Goal: Information Seeking & Learning: Learn about a topic

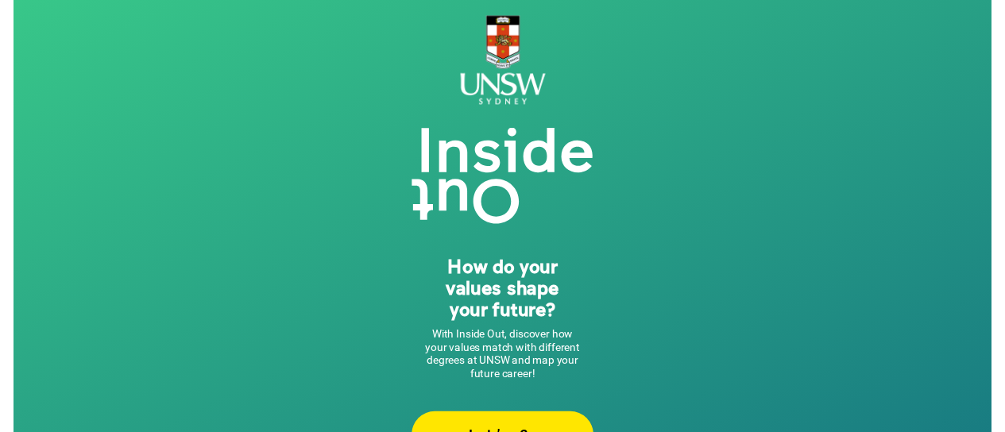
scroll to position [49, 0]
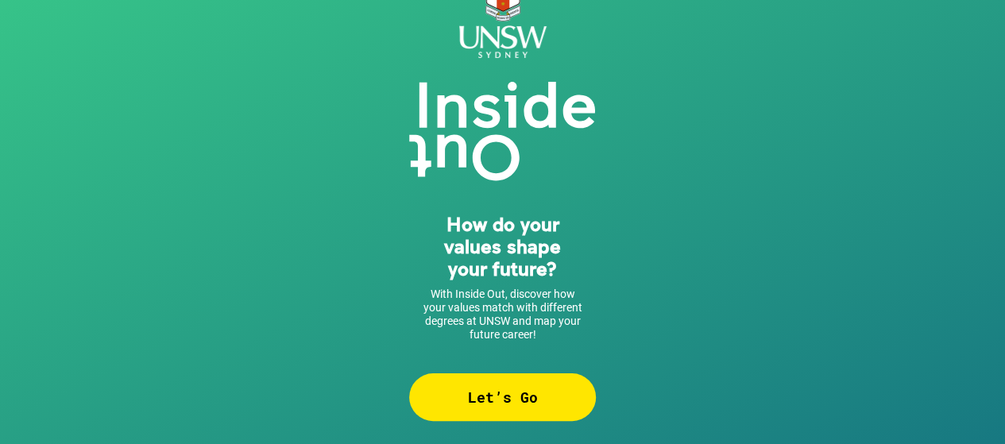
click at [486, 396] on div "Let’s Go" at bounding box center [502, 397] width 187 height 48
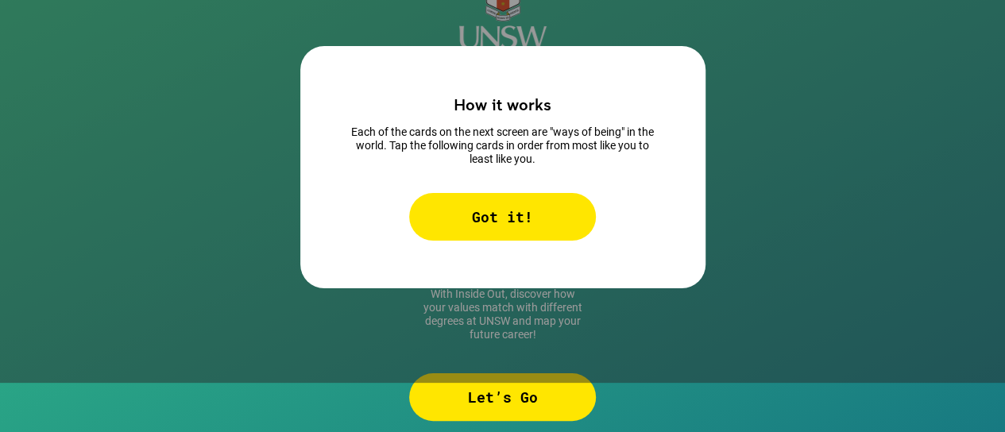
click at [550, 225] on div "Got it!" at bounding box center [502, 217] width 187 height 48
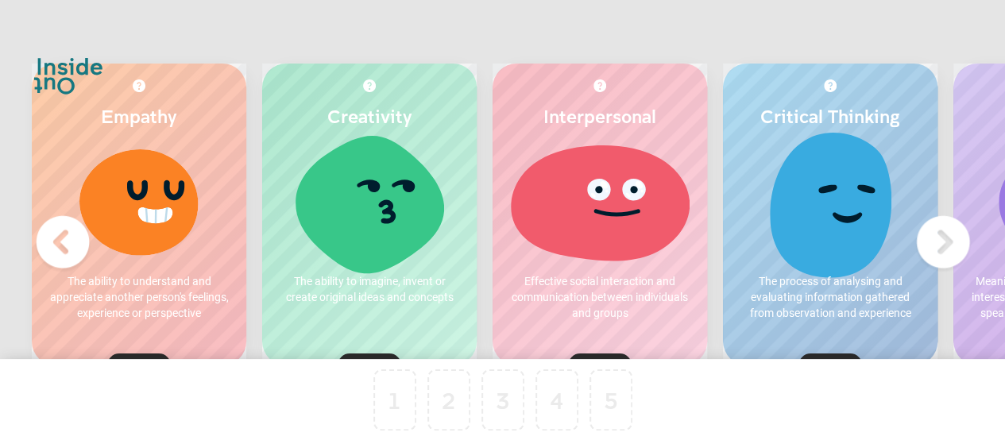
click at [932, 257] on img at bounding box center [943, 242] width 64 height 64
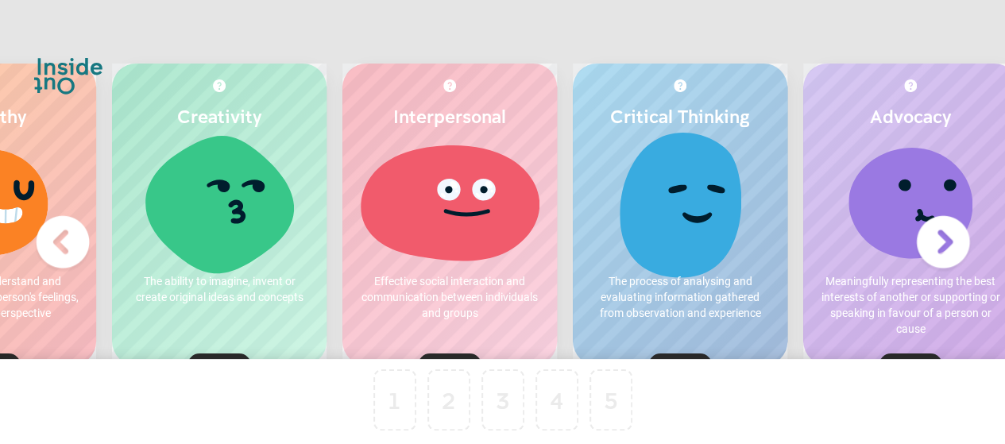
scroll to position [0, 195]
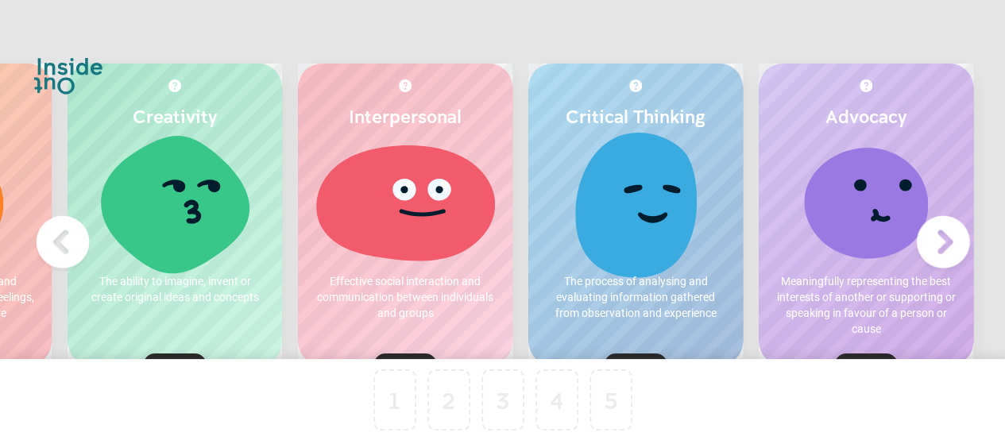
click at [68, 241] on img at bounding box center [63, 242] width 64 height 64
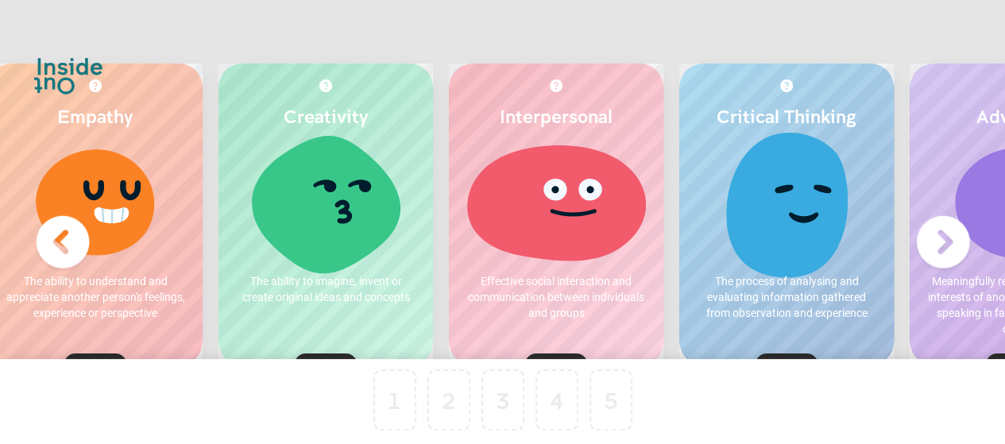
scroll to position [0, 0]
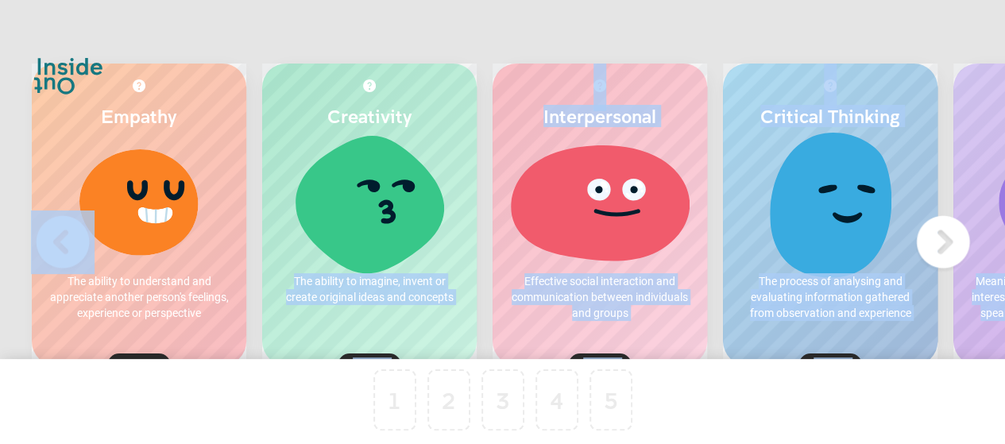
drag, startPoint x: 427, startPoint y: 241, endPoint x: 405, endPoint y: 387, distance: 147.8
click at [406, 388] on div "Empathy The ability to understand and appreciate another person's feelings, exp…" at bounding box center [502, 298] width 1005 height 596
click at [416, 242] on div at bounding box center [369, 201] width 183 height 119
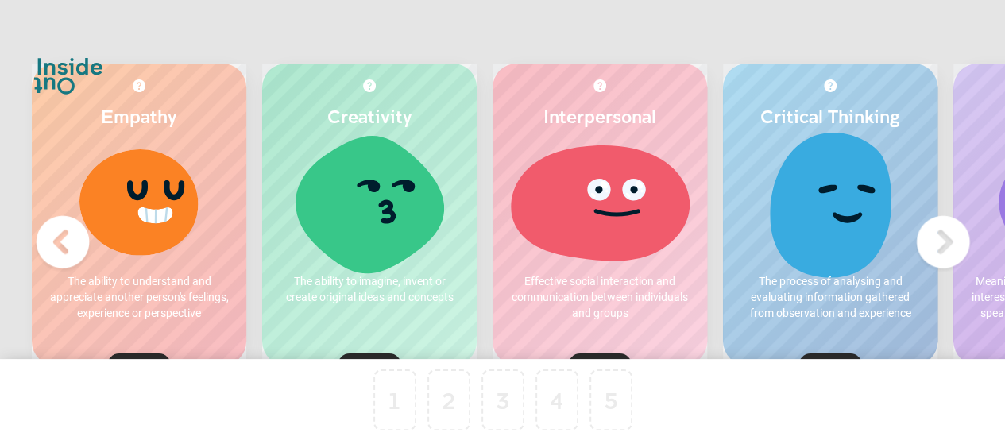
click at [406, 226] on div at bounding box center [369, 201] width 183 height 119
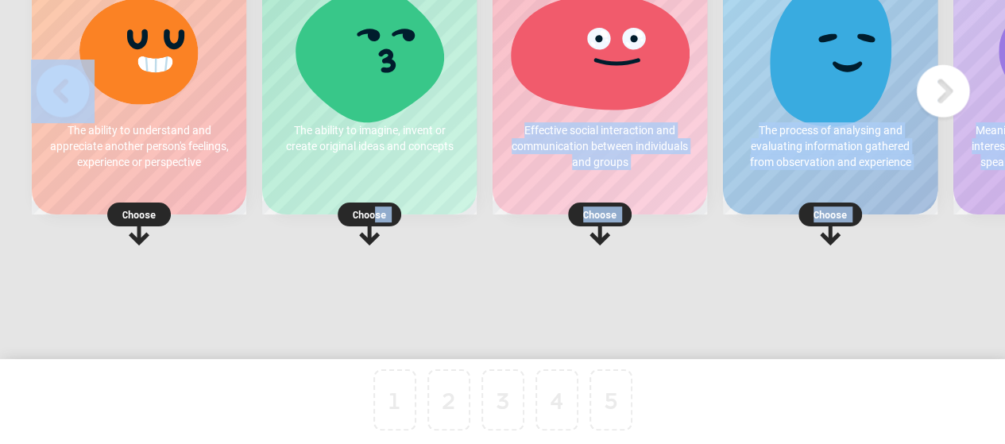
drag, startPoint x: 372, startPoint y: 206, endPoint x: 369, endPoint y: 372, distance: 166.0
click at [369, 372] on div "Empathy The ability to understand and appreciate another person's feelings, exp…" at bounding box center [502, 147] width 1005 height 596
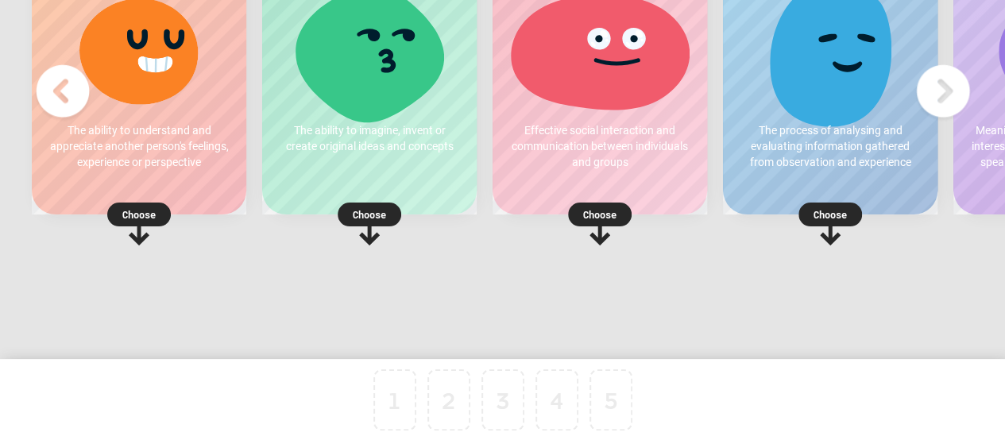
click at [350, 210] on rect at bounding box center [370, 215] width 64 height 24
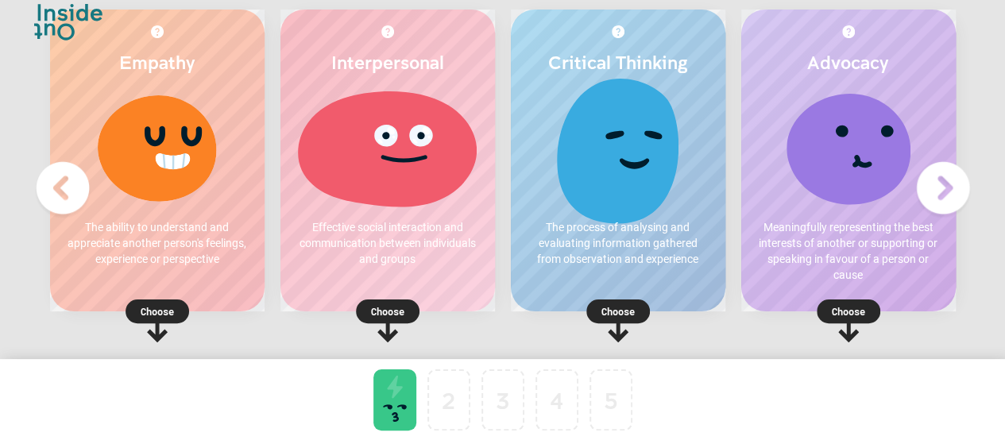
scroll to position [79, 0]
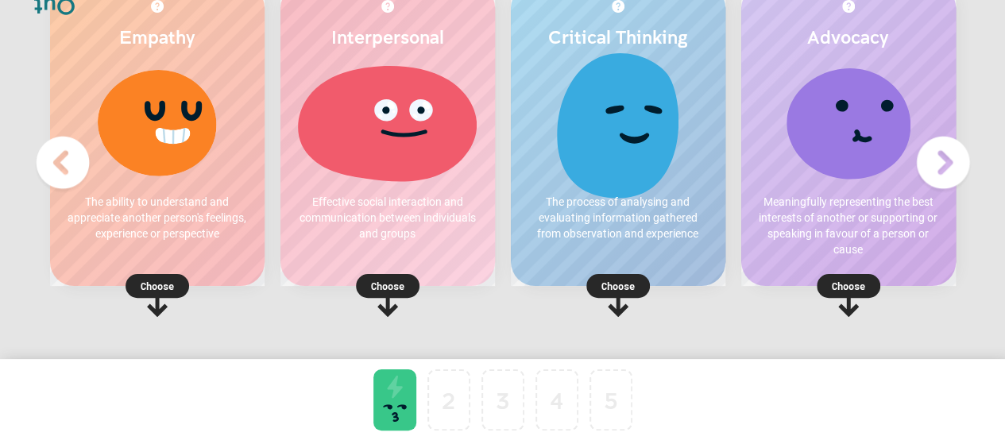
click at [162, 288] on p "Choose" at bounding box center [157, 286] width 214 height 16
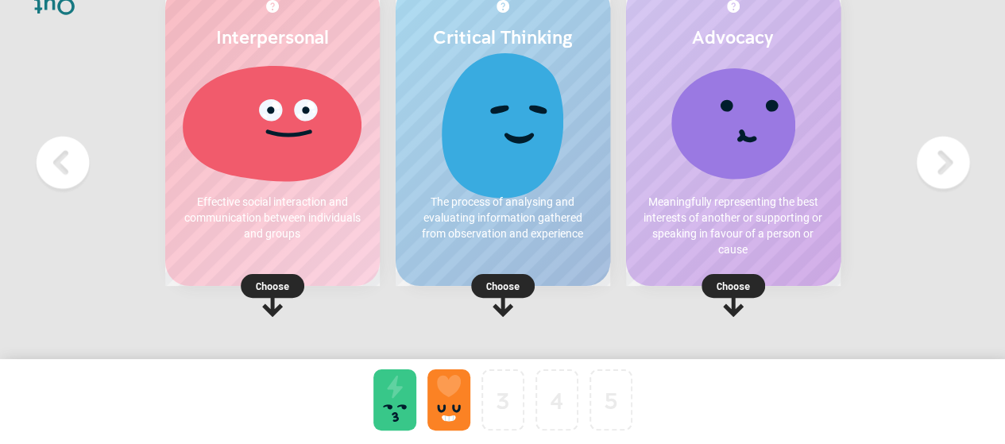
click at [502, 287] on p "Choose" at bounding box center [502, 286] width 214 height 16
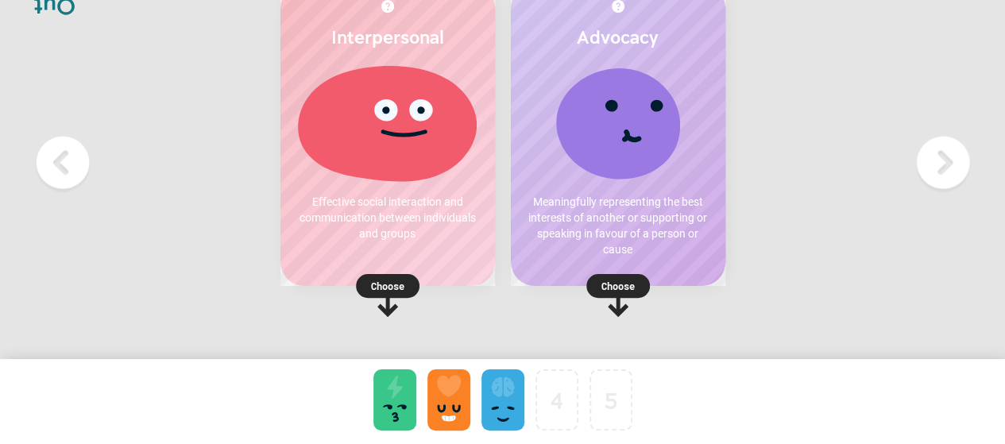
click at [610, 287] on p "Choose" at bounding box center [618, 286] width 214 height 16
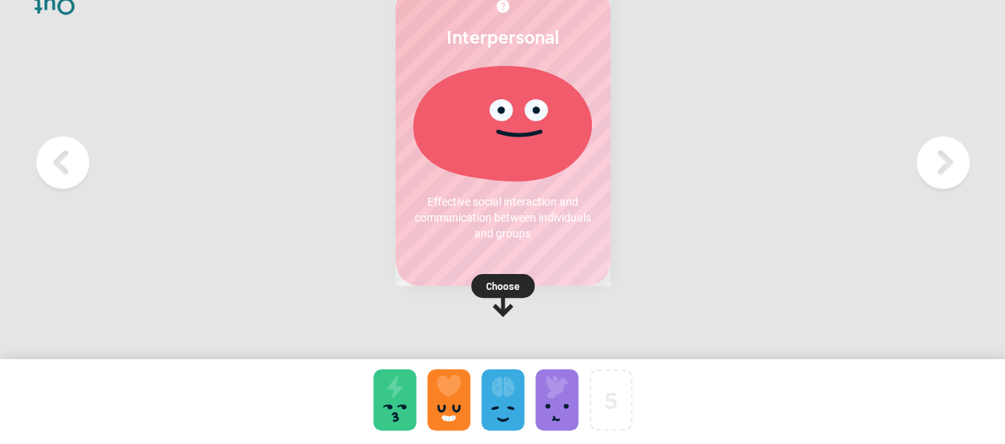
click at [524, 293] on rect at bounding box center [503, 286] width 64 height 24
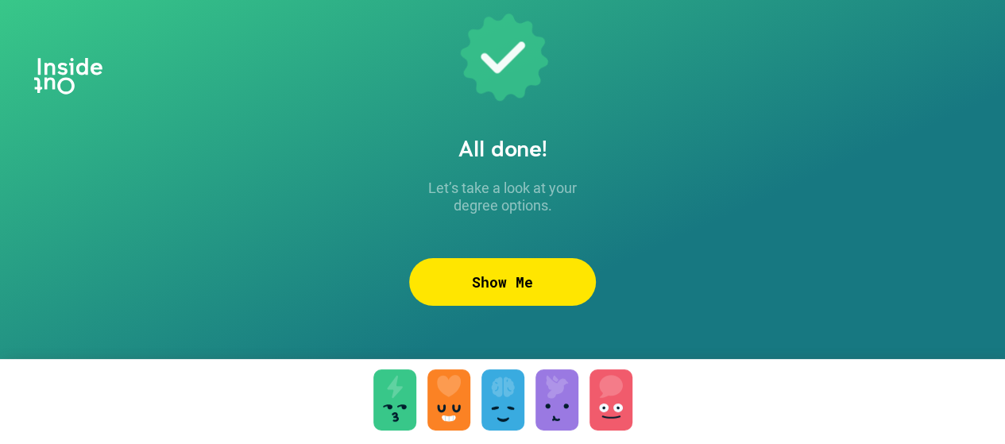
click at [527, 291] on div "Show Me" at bounding box center [502, 282] width 187 height 48
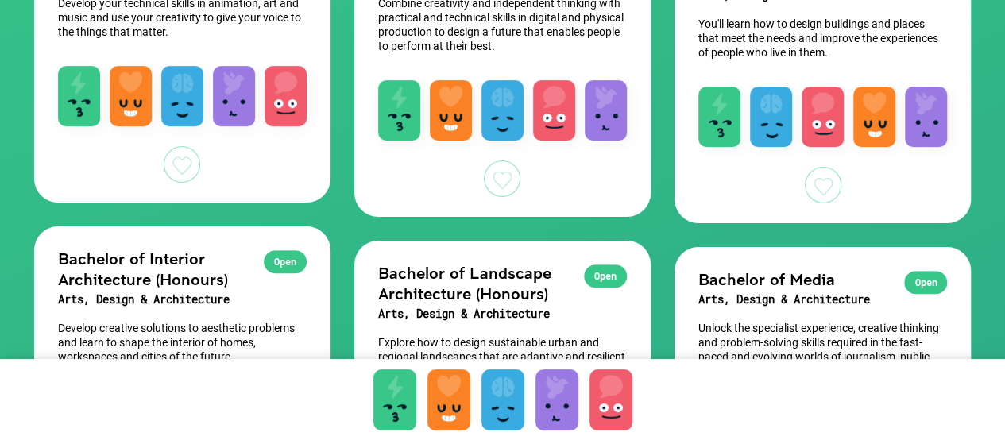
scroll to position [397, 0]
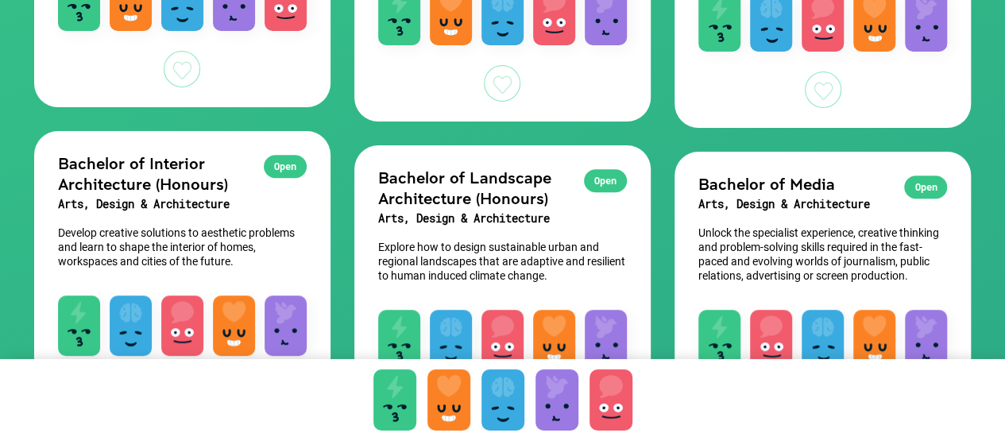
click at [484, 260] on p "Explore how to design sustainable urban and regional landscapes that are adapti…" at bounding box center [502, 261] width 249 height 43
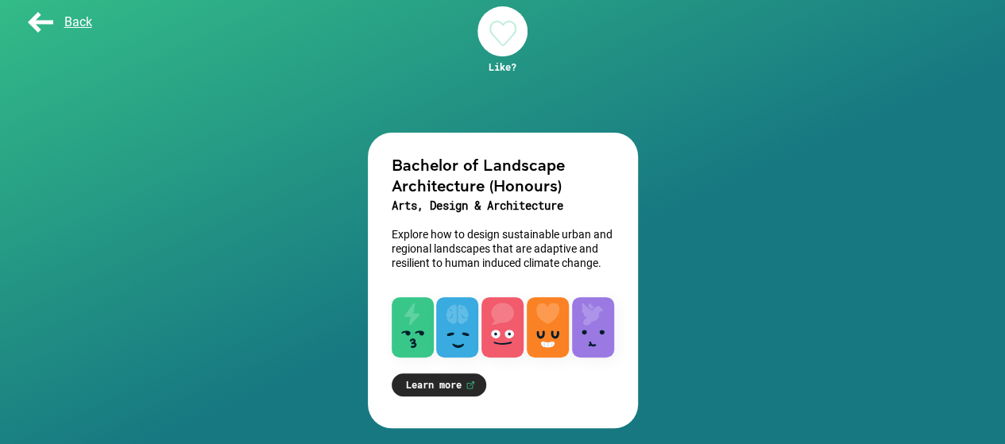
scroll to position [96, 0]
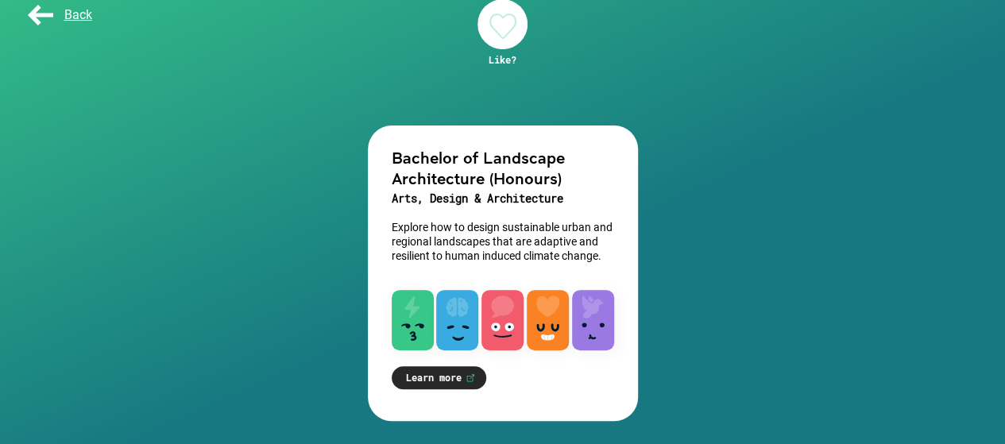
click at [426, 367] on link "Learn more" at bounding box center [439, 377] width 95 height 23
